Goal: Complete application form: Complete application form

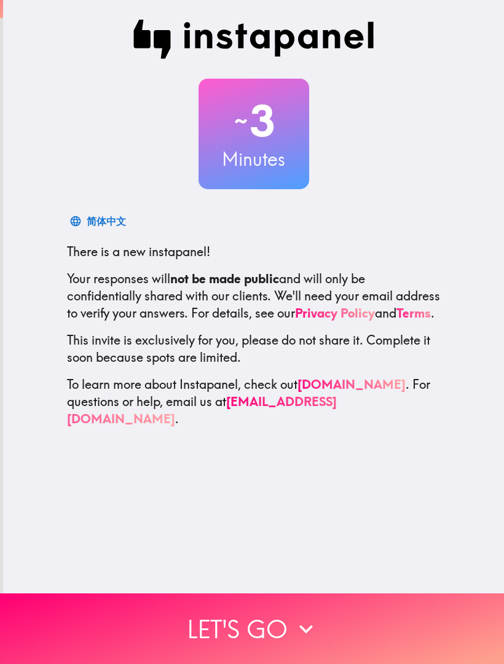
click at [287, 620] on button "Let's go" at bounding box center [252, 629] width 504 height 71
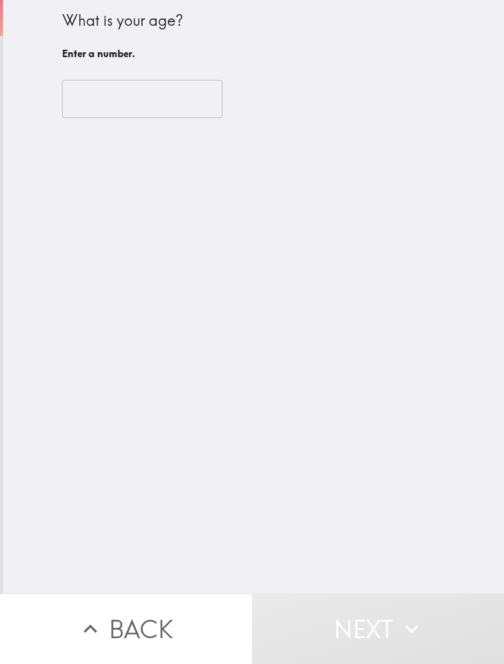
click at [175, 106] on input "number" at bounding box center [142, 99] width 160 height 38
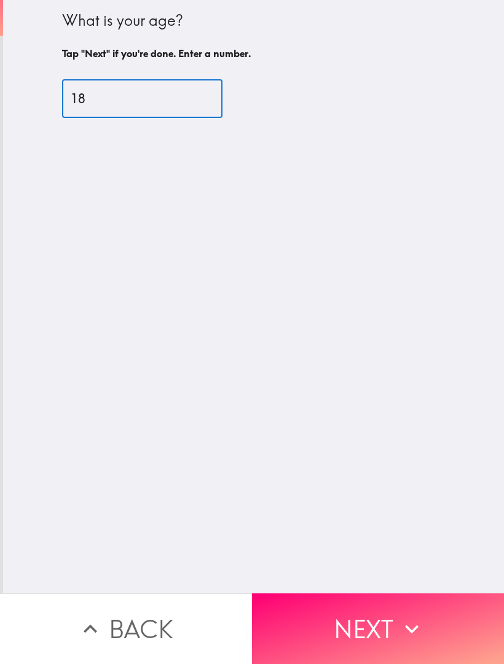
type input "18"
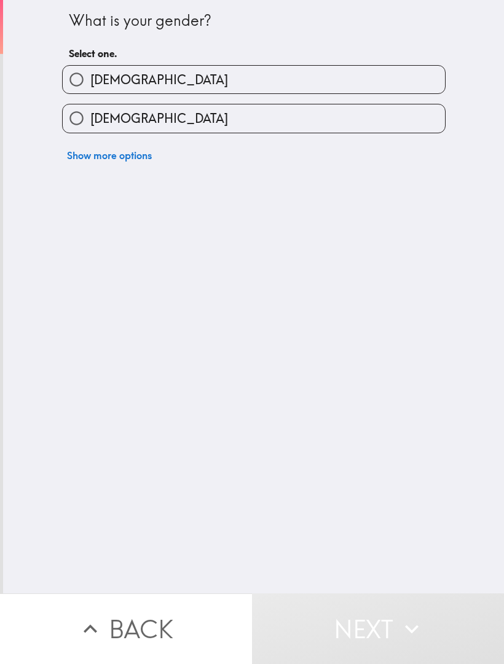
click at [288, 124] on label "[DEMOGRAPHIC_DATA]" at bounding box center [254, 118] width 382 height 28
click at [90, 124] on input "[DEMOGRAPHIC_DATA]" at bounding box center [77, 118] width 28 height 28
radio input "true"
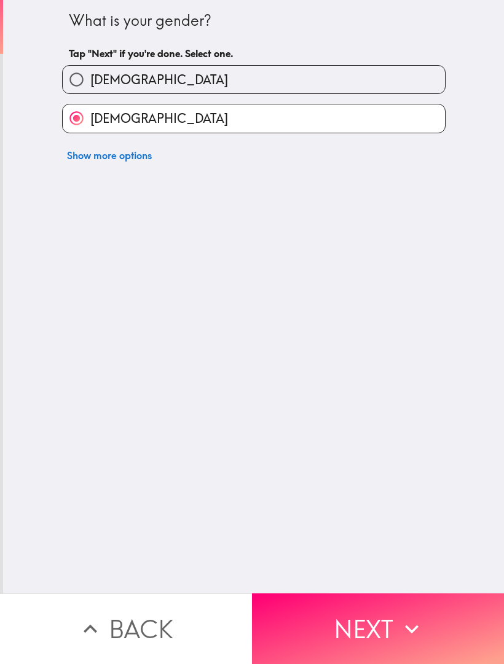
click at [323, 618] on button "Next" at bounding box center [378, 629] width 252 height 71
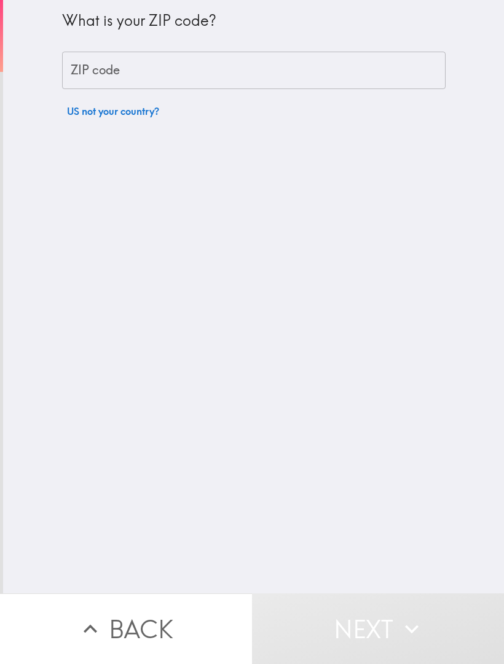
click at [359, 74] on input "ZIP code" at bounding box center [254, 71] width 384 height 38
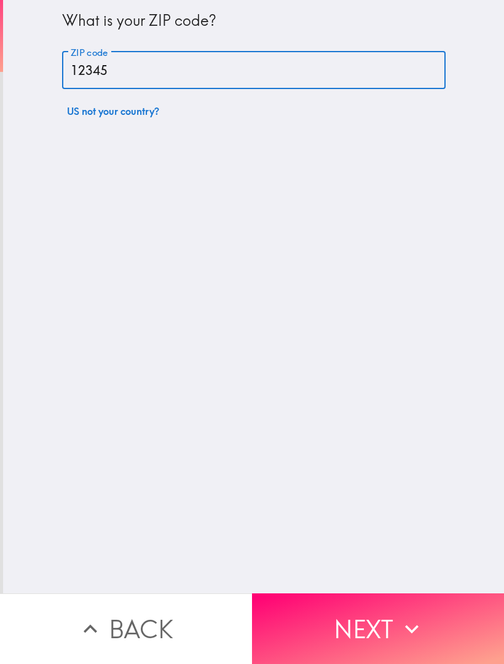
type input "12345"
click at [360, 393] on div "What is your ZIP code? ZIP code 12345 ZIP code US not your country?" at bounding box center [253, 297] width 501 height 594
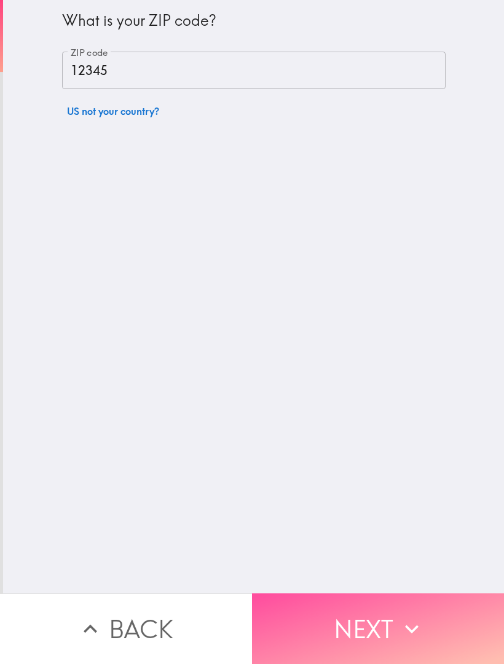
click at [325, 637] on button "Next" at bounding box center [378, 629] width 252 height 71
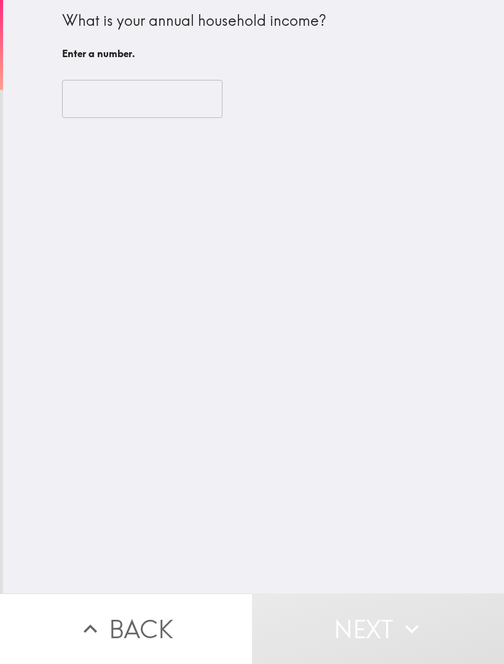
click at [179, 101] on input "number" at bounding box center [142, 99] width 160 height 38
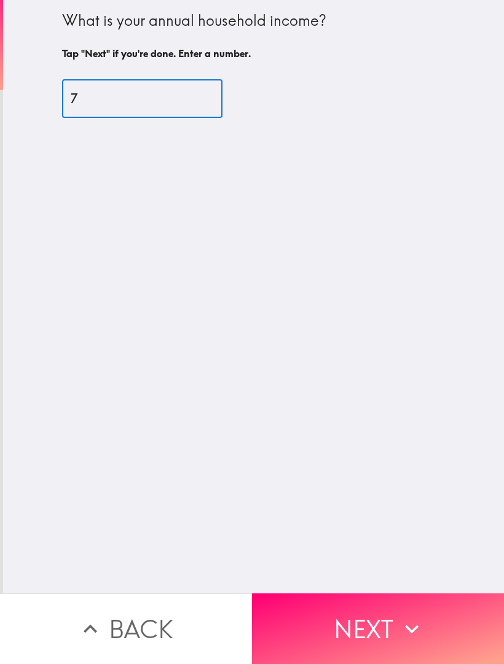
type input "7"
click at [360, 424] on div "What is your annual household income? Tap "Next" if you're done. Enter a number…" at bounding box center [253, 297] width 501 height 594
click at [324, 619] on button "Next" at bounding box center [378, 629] width 252 height 71
